Goal: Check status

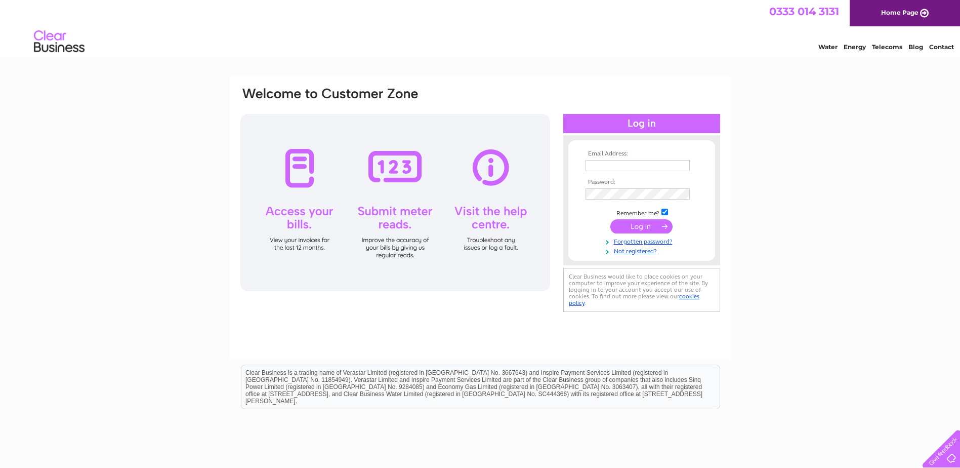
type input "[EMAIL_ADDRESS][DOMAIN_NAME]"
click at [640, 226] on input "submit" at bounding box center [641, 226] width 62 height 14
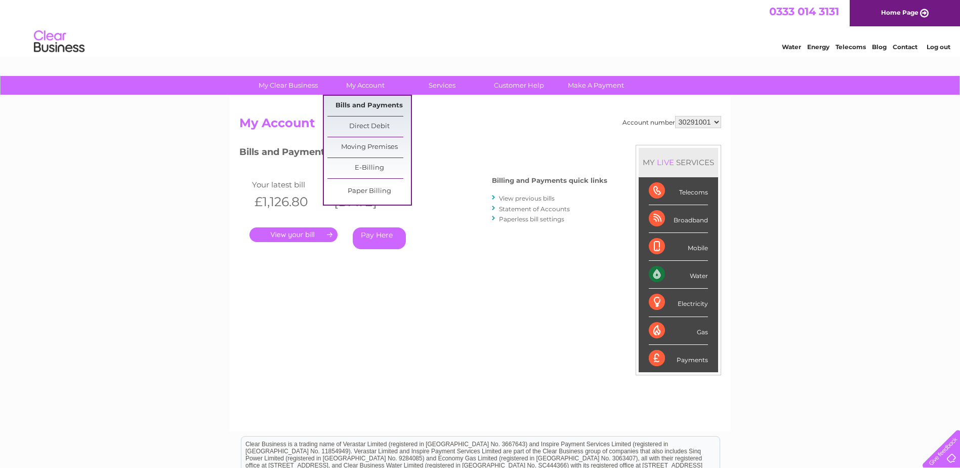
click at [364, 103] on link "Bills and Payments" at bounding box center [369, 106] width 84 height 20
click at [366, 106] on link "Bills and Payments" at bounding box center [369, 106] width 84 height 20
click at [393, 106] on link "Bills and Payments" at bounding box center [369, 106] width 84 height 20
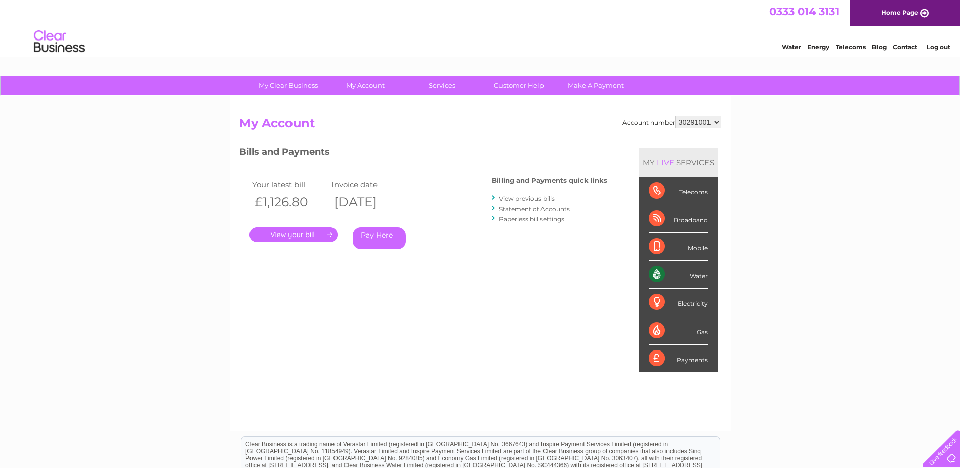
click at [526, 207] on link "Statement of Accounts" at bounding box center [534, 209] width 71 height 8
